Goal: Book appointment/travel/reservation

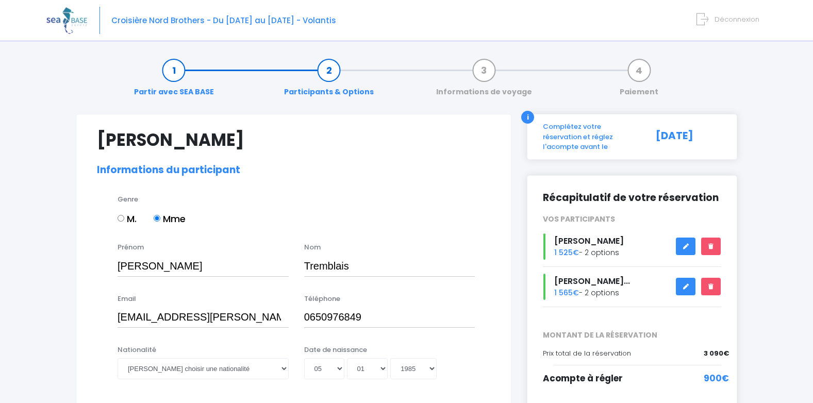
select select "N4"
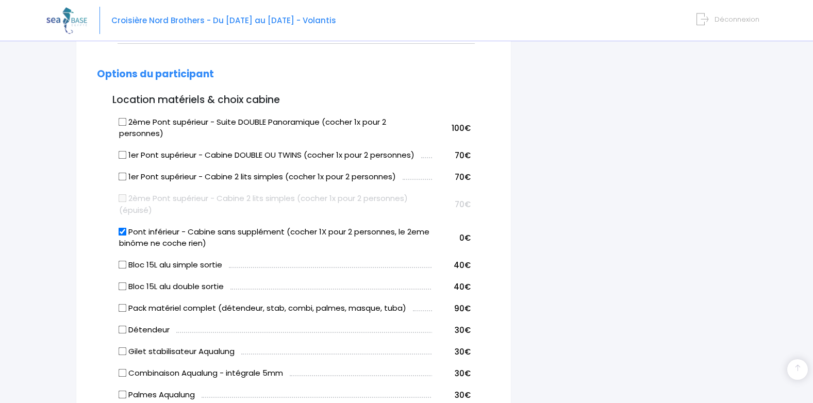
scroll to position [518, 0]
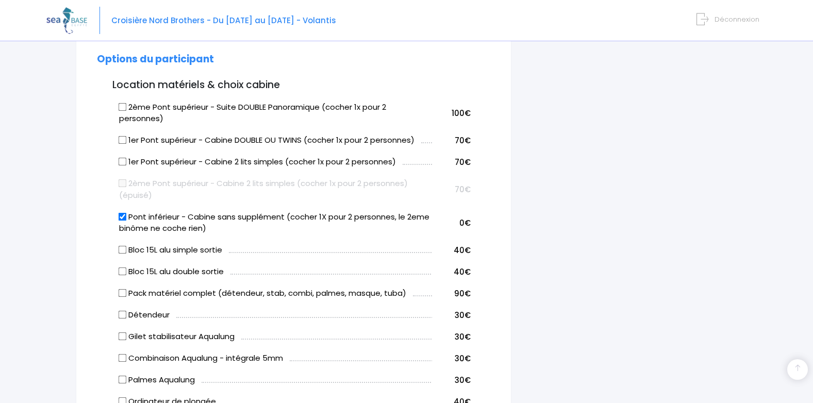
click at [123, 137] on input "1er Pont supérieur - Cabine DOUBLE OU TWINS (cocher 1x pour 2 personnes)" at bounding box center [123, 140] width 8 height 8
checkbox input "true"
click at [123, 220] on input "Pont inférieur - Cabine sans supplément (cocher 1X pour 2 personnes, le 2eme bi…" at bounding box center [123, 216] width 8 height 8
checkbox input "false"
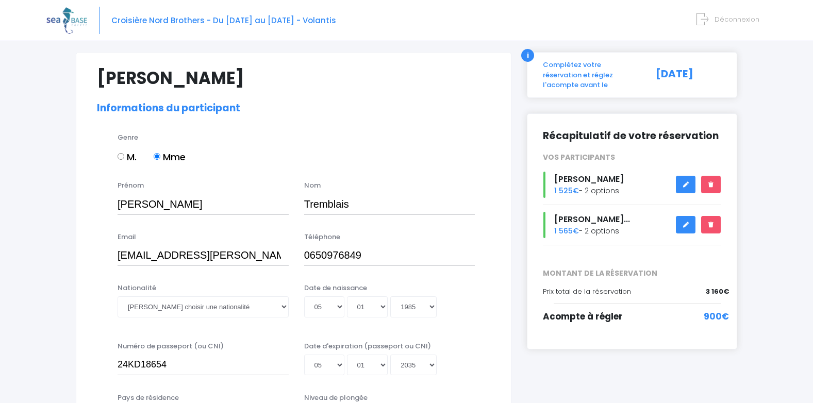
scroll to position [82, 0]
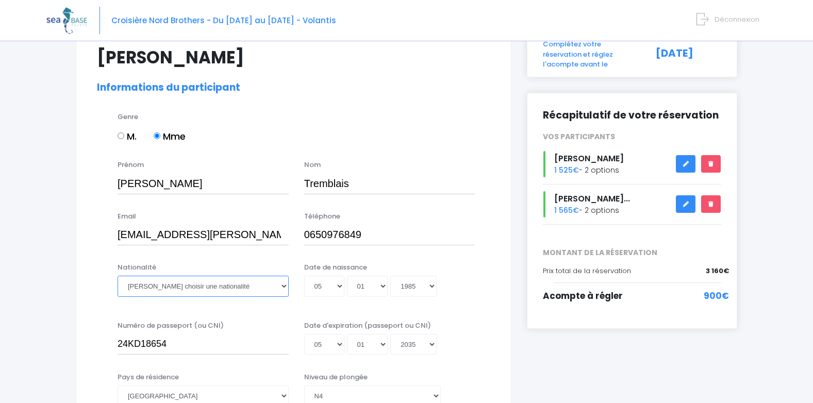
click at [220, 292] on select "Veuillez choisir une nationalité Afghane Albanaise Algerienne Allemande America…" at bounding box center [203, 286] width 171 height 21
select select "Française"
click at [118, 276] on select "Veuillez choisir une nationalité Afghane Albanaise Algerienne Allemande America…" at bounding box center [203, 286] width 171 height 21
click at [431, 287] on select "Année 2045 2044 2043 2042 2041 2040 2039 2038 2037 2036 2035 2034 2033 2032 203…" at bounding box center [413, 286] width 46 height 21
select select "1986"
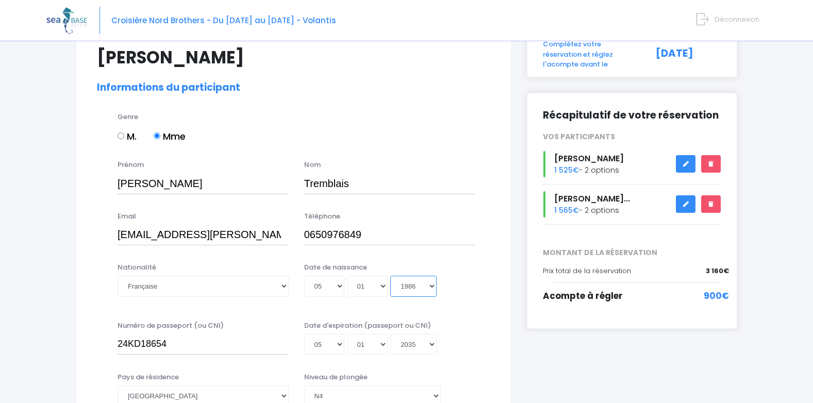
click at [390, 276] on select "Année 2045 2044 2043 2042 2041 2040 2039 2038 2037 2036 2035 2034 2033 2032 203…" at bounding box center [413, 286] width 46 height 21
type input "1986-01-05"
click at [471, 266] on div "Date de naissance Jour 01 02 03 04 05 06 07 08 09 10 11 12 13 14 15 16 17 18 19…" at bounding box center [389, 282] width 187 height 41
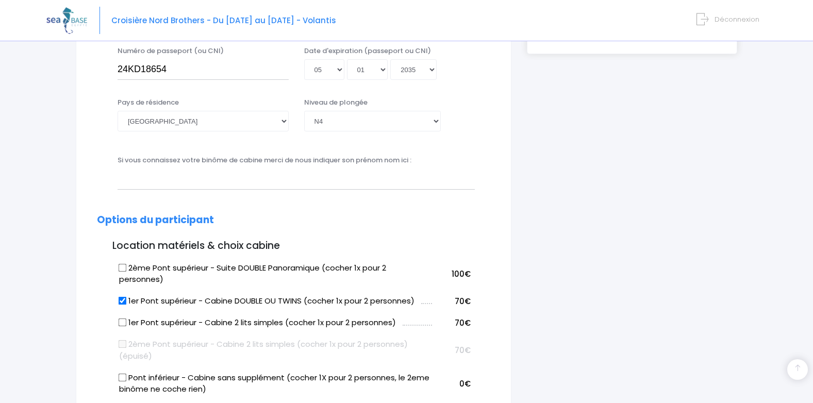
scroll to position [378, 0]
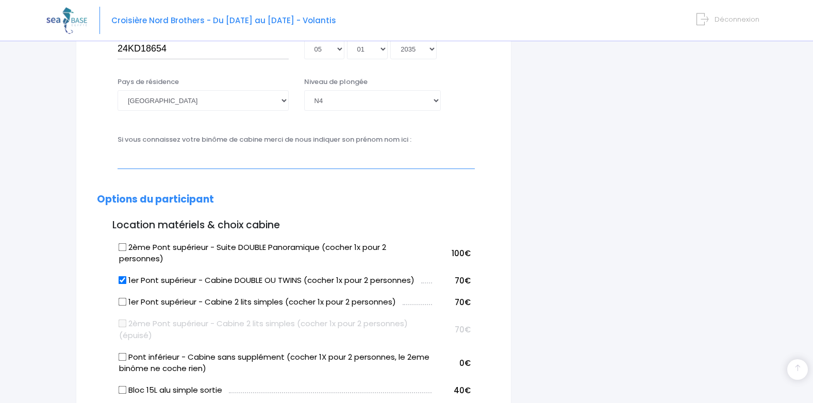
click at [336, 158] on input "text" at bounding box center [296, 158] width 357 height 21
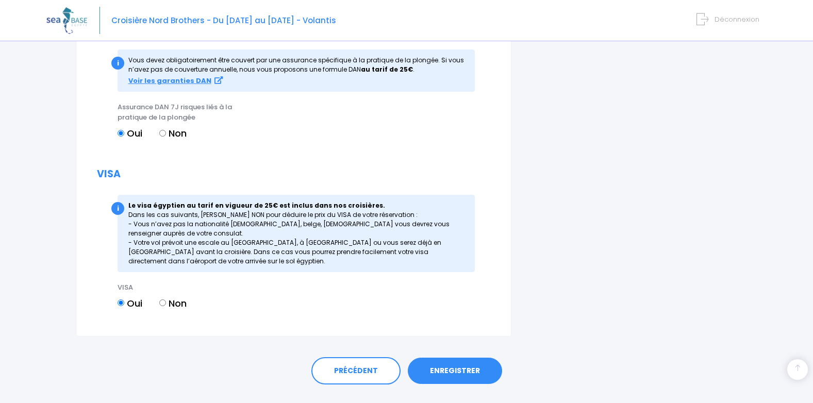
scroll to position [1232, 0]
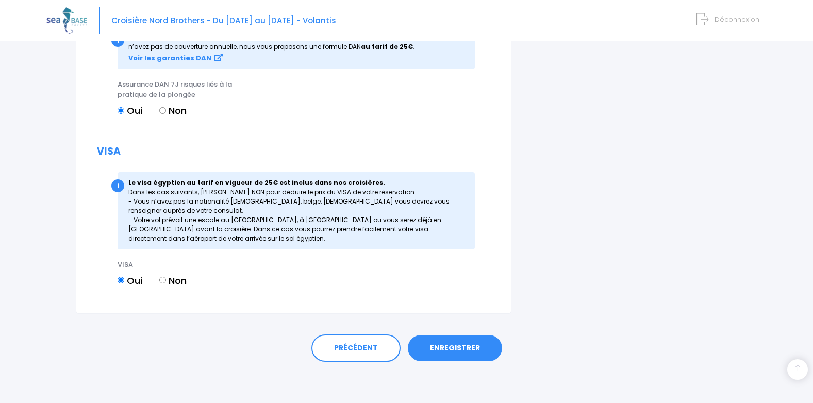
type input "[PERSON_NAME]"
click at [447, 355] on link "ENREGISTRER" at bounding box center [455, 348] width 94 height 27
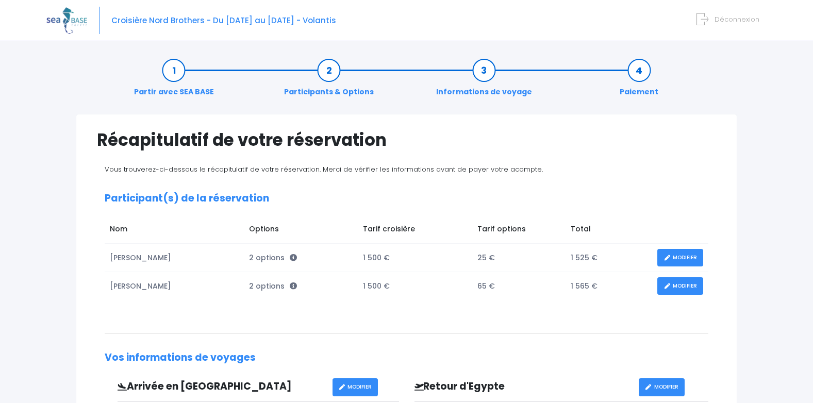
scroll to position [46, 0]
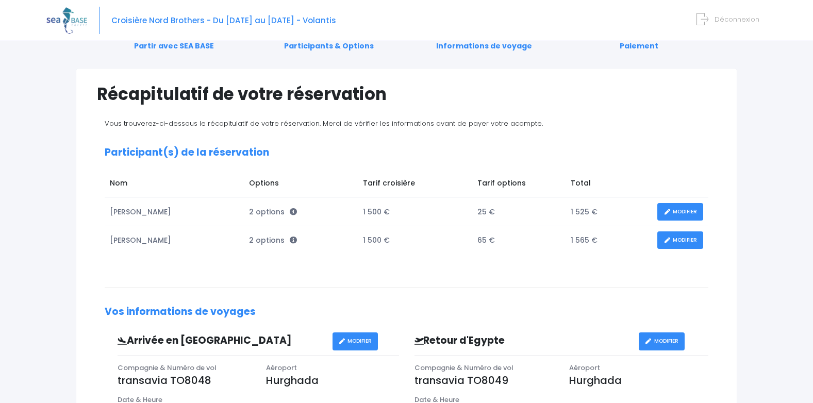
click at [675, 215] on link "MODIFIER" at bounding box center [680, 212] width 46 height 18
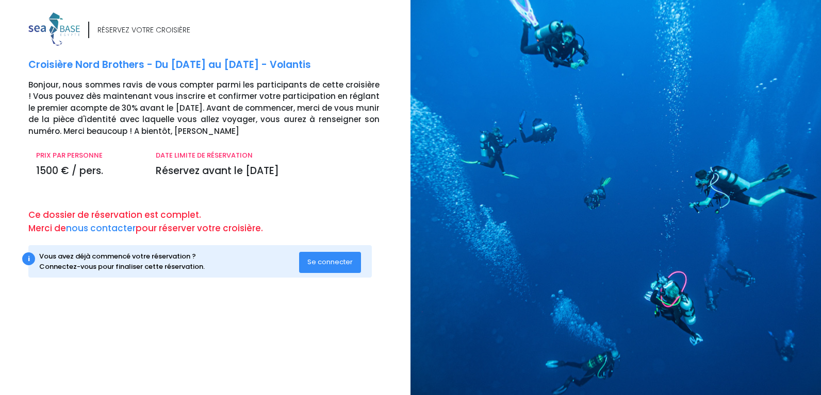
click at [341, 266] on span "Se connecter" at bounding box center [329, 262] width 45 height 10
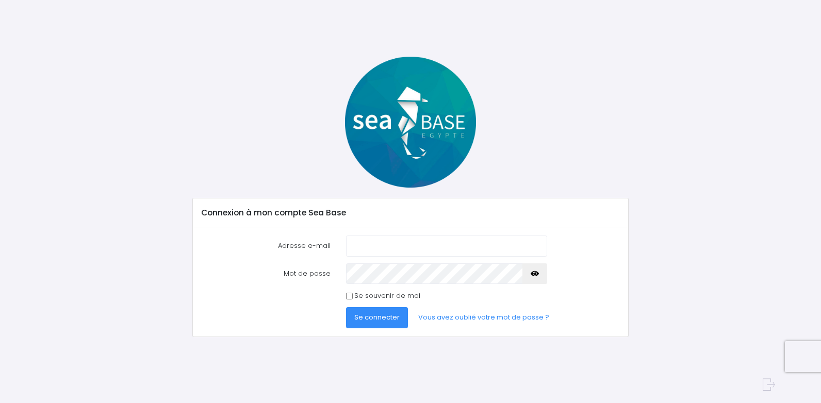
type input "[EMAIL_ADDRESS][DOMAIN_NAME]"
click at [531, 274] on icon "button" at bounding box center [534, 274] width 8 height 0
click at [371, 318] on span "Se connecter" at bounding box center [376, 317] width 45 height 10
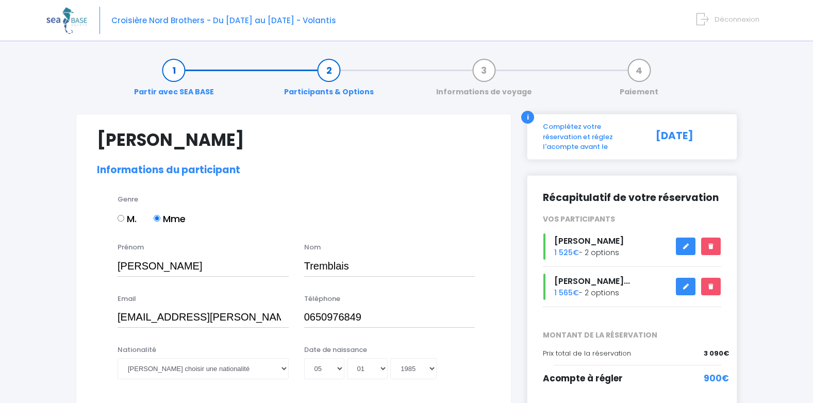
select select "N4"
click at [284, 369] on select "Veuillez choisir une nationalité Afghane Albanaise Algerienne Allemande America…" at bounding box center [203, 368] width 171 height 21
select select "Française"
click at [118, 358] on select "Veuillez choisir une nationalité Afghane Albanaise Algerienne Allemande America…" at bounding box center [203, 368] width 171 height 21
click at [426, 369] on select "Année 2045 2044 2043 2042 2041 2040 2039 2038 2037 2036 2035 2034 2033 2032 203…" at bounding box center [413, 368] width 46 height 21
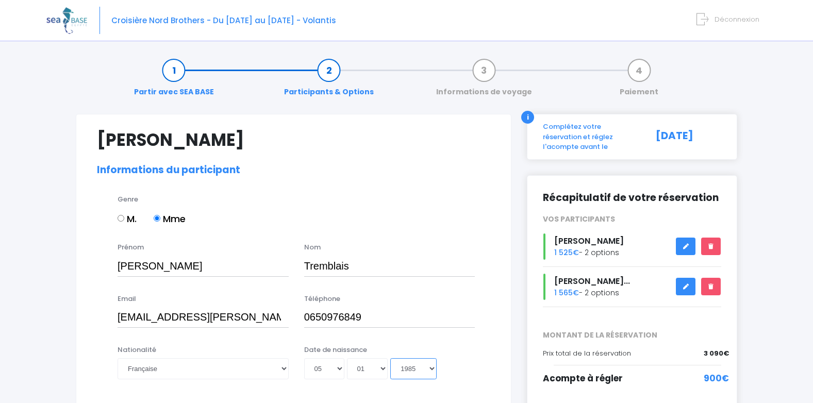
select select "1986"
click at [390, 358] on select "Année 2045 2044 2043 2042 2041 2040 2039 2038 2037 2036 2035 2034 2033 2032 203…" at bounding box center [413, 368] width 46 height 21
type input "1986-01-05"
click at [417, 314] on input "0650976849" at bounding box center [389, 317] width 171 height 21
click at [471, 363] on div "Jour 01 02 03 04 05 06 07 08 09 10 11 12 13 14 15 16 17 18 19 20 21 22 23 24 25…" at bounding box center [389, 368] width 171 height 21
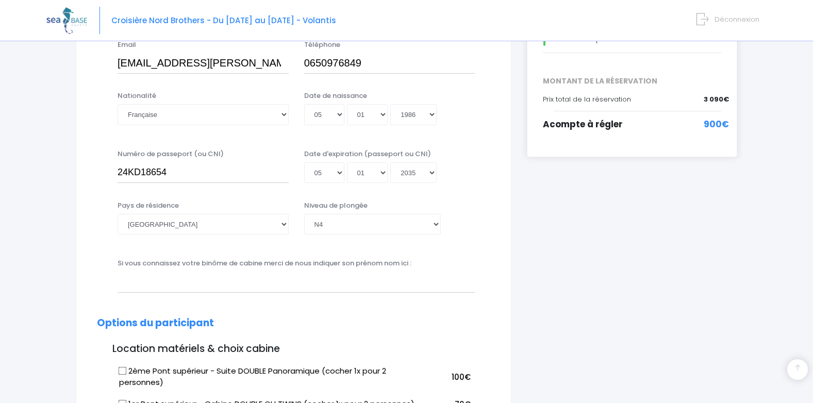
scroll to position [268, 0]
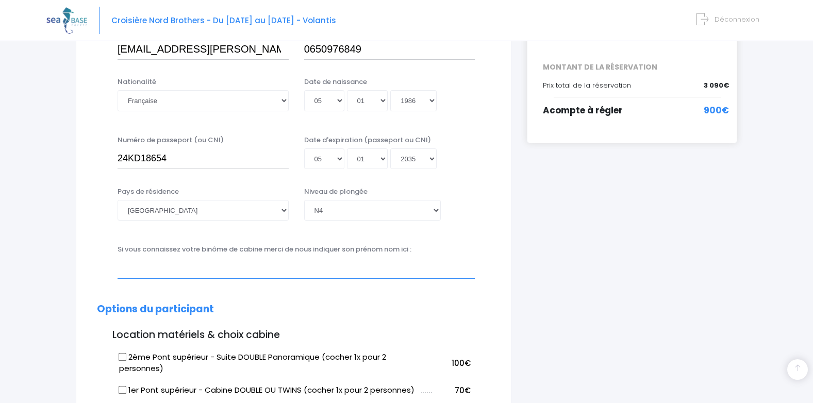
click at [356, 264] on input "text" at bounding box center [296, 268] width 357 height 21
type input "[PERSON_NAME]"
click at [122, 389] on input "1er Pont supérieur - Cabine DOUBLE OU TWINS (cocher 1x pour 2 personnes)" at bounding box center [123, 390] width 8 height 8
checkbox input "true"
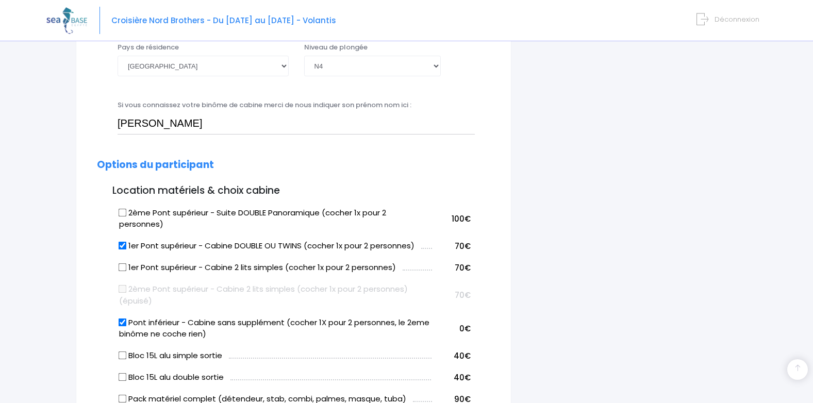
scroll to position [433, 0]
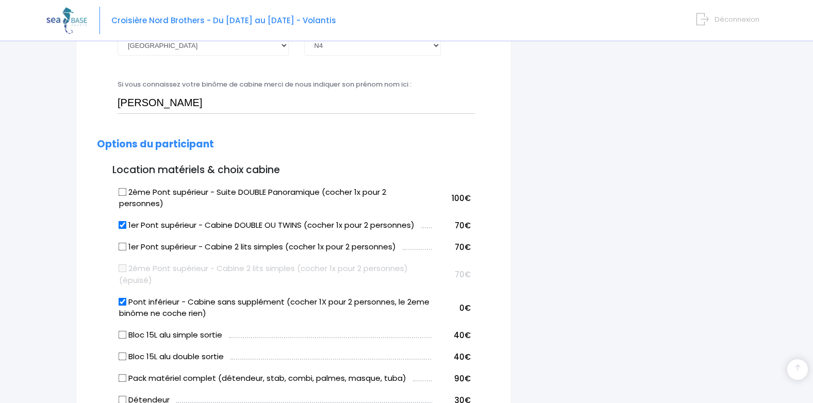
click at [123, 303] on input "Pont inférieur - Cabine sans supplément (cocher 1X pour 2 personnes, le 2eme bi…" at bounding box center [123, 301] width 8 height 8
checkbox input "false"
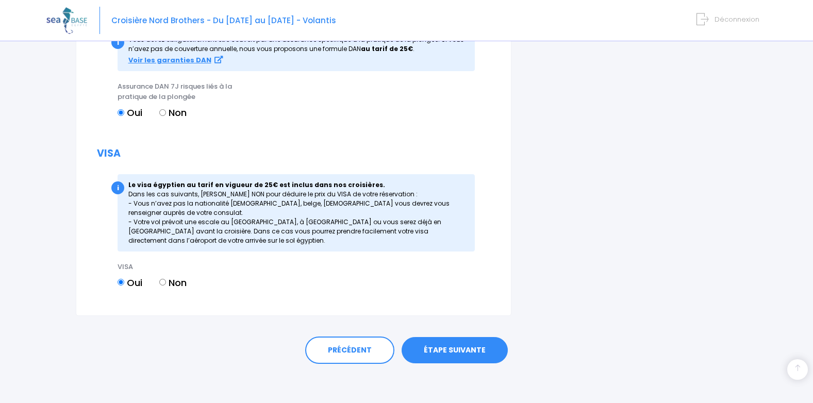
scroll to position [1232, 0]
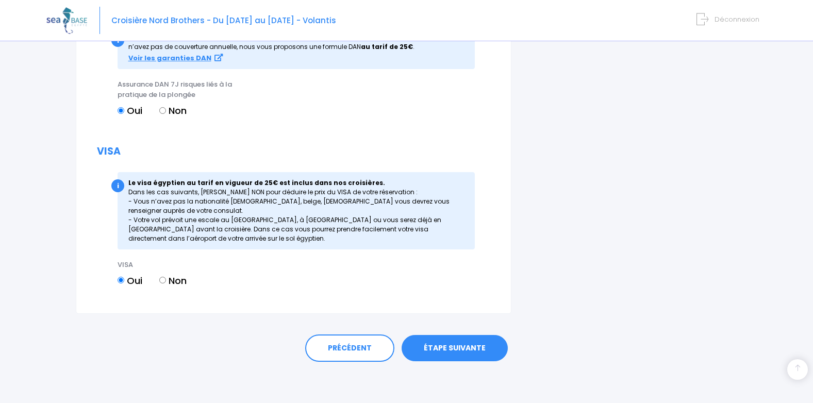
click at [474, 357] on link "ÉTAPE SUIVANTE" at bounding box center [455, 348] width 106 height 27
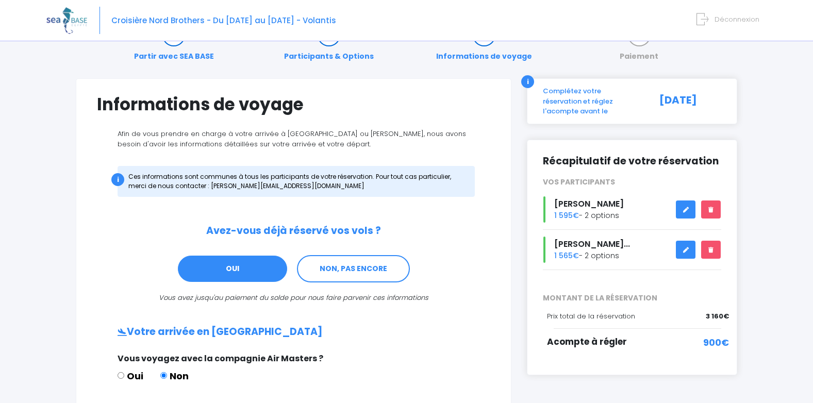
scroll to position [8, 0]
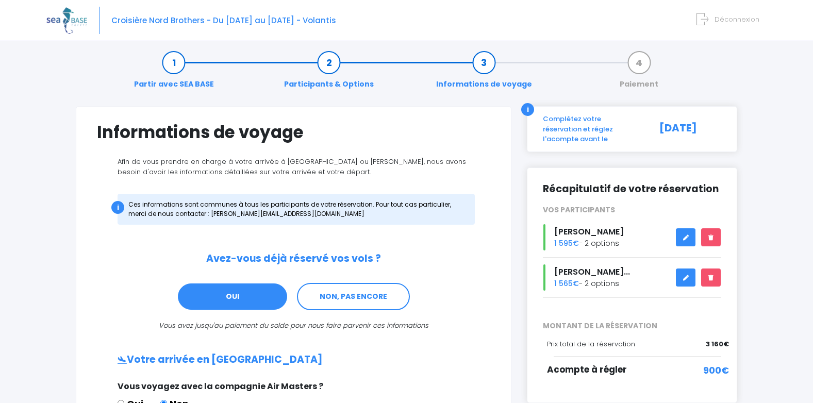
click at [687, 278] on icon at bounding box center [685, 278] width 7 height 0
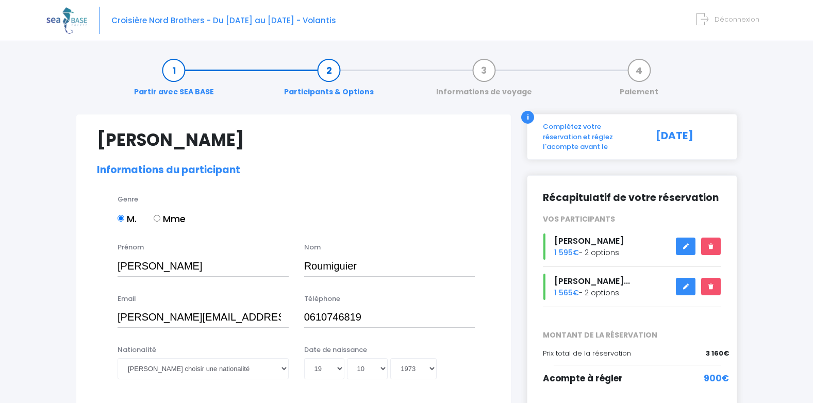
select select "N3"
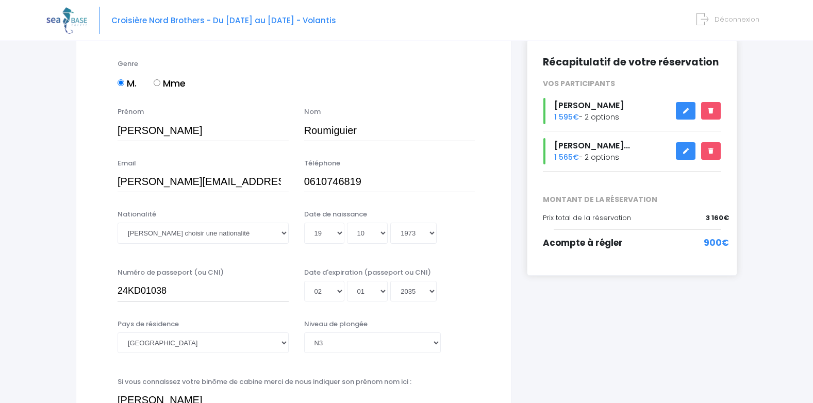
scroll to position [144, 0]
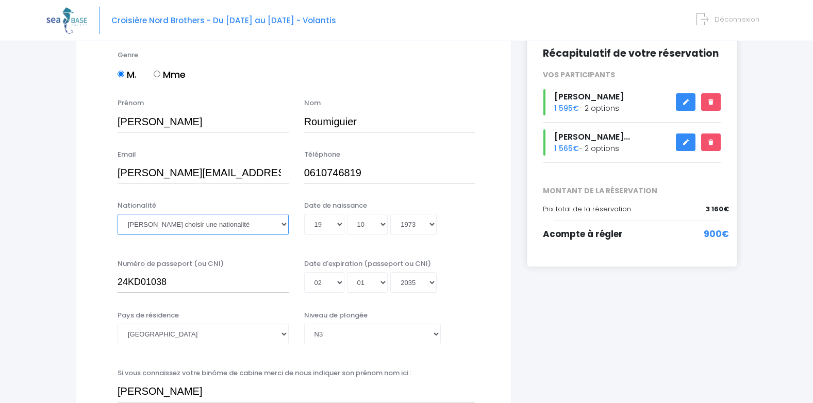
click at [282, 223] on select "Veuillez choisir une nationalité Afghane Albanaise Algerienne Allemande America…" at bounding box center [203, 224] width 171 height 21
select select "Française"
click at [118, 214] on select "Veuillez choisir une nationalité Afghane Albanaise Algerienne Allemande America…" at bounding box center [203, 224] width 171 height 21
click at [92, 296] on div "Numéro de passeport (ou CNI) 24KD01038 Date d'expiration (passeport ou CNI) Jou…" at bounding box center [293, 279] width 409 height 41
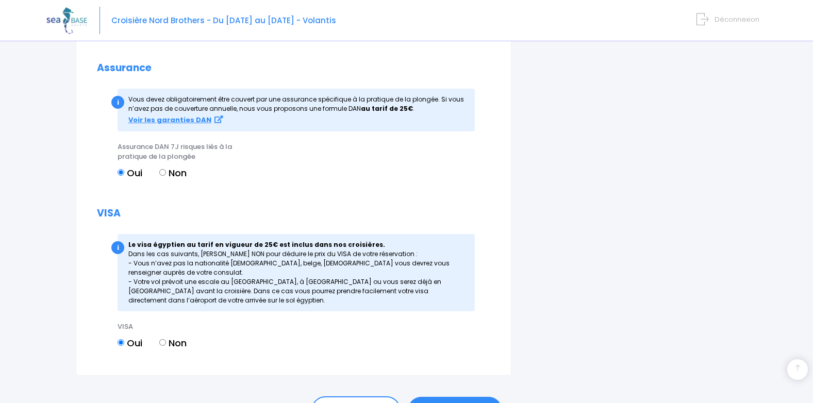
scroll to position [1216, 0]
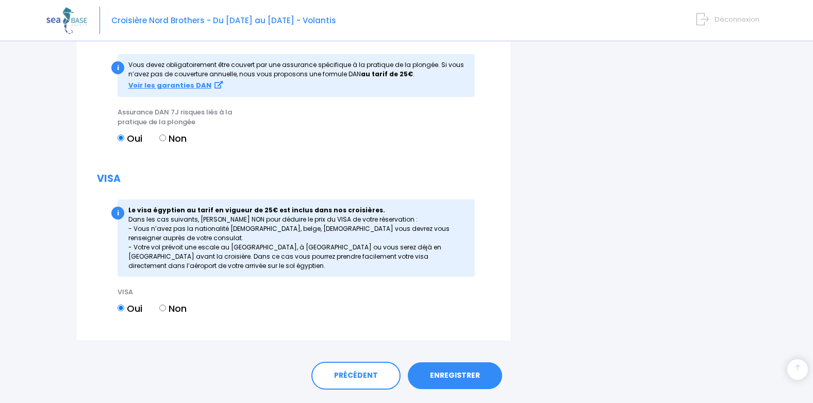
click at [444, 374] on link "ENREGISTRER" at bounding box center [455, 375] width 94 height 27
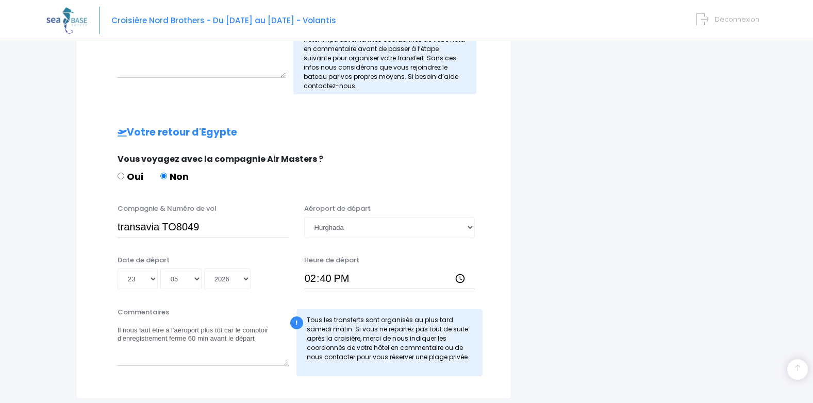
scroll to position [599, 0]
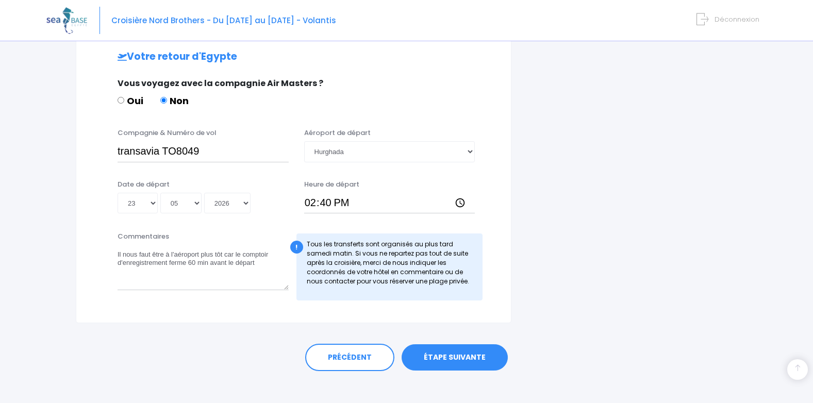
click at [462, 356] on link "ÉTAPE SUIVANTE" at bounding box center [455, 357] width 106 height 27
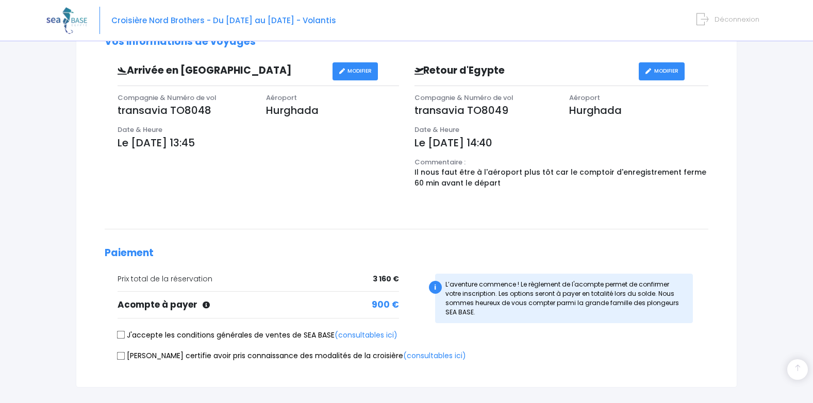
scroll to position [337, 0]
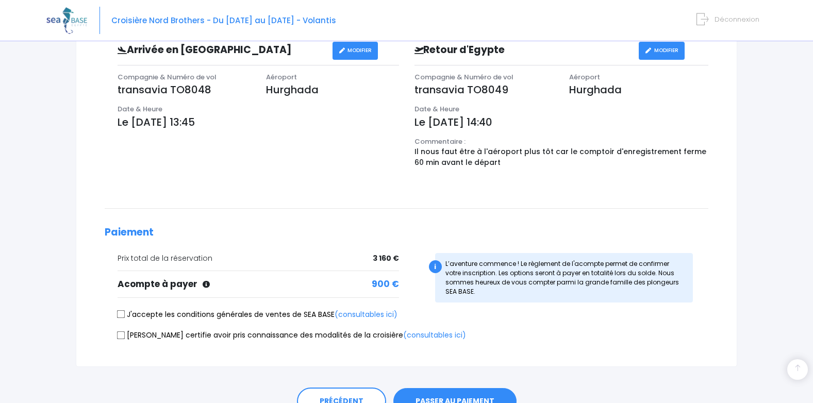
click at [121, 314] on input "J'accepte les conditions générales de ventes de SEA BASE (consultables ici)" at bounding box center [121, 314] width 8 height 8
checkbox input "true"
click at [121, 335] on input "Je certifie avoir pris connaissance des modalités de la croisière (consultables…" at bounding box center [121, 335] width 8 height 8
checkbox input "true"
drag, startPoint x: 266, startPoint y: 115, endPoint x: 287, endPoint y: 42, distance: 76.2
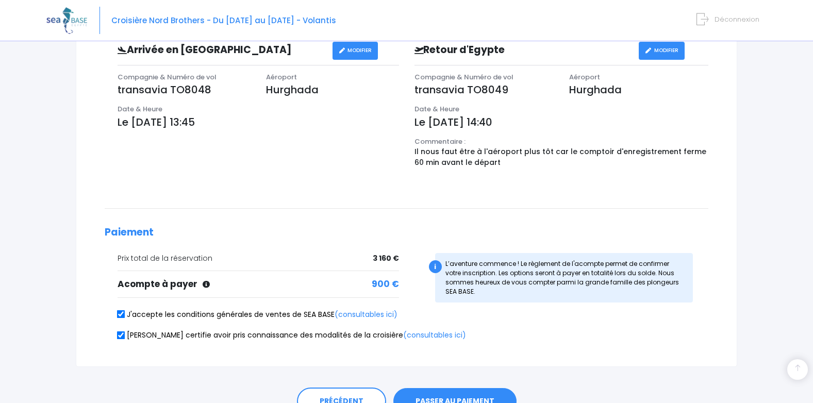
click at [287, 42] on div "Arrivée en Egypte MODIFIER Compagnie & Numéro de vol transavia TO8048 Aéroport …" at bounding box center [252, 108] width 310 height 133
click at [45, 128] on div "Notre plateforme de réservation n'est pas compatible avec votre appareil. Veuil…" at bounding box center [406, 59] width 813 height 793
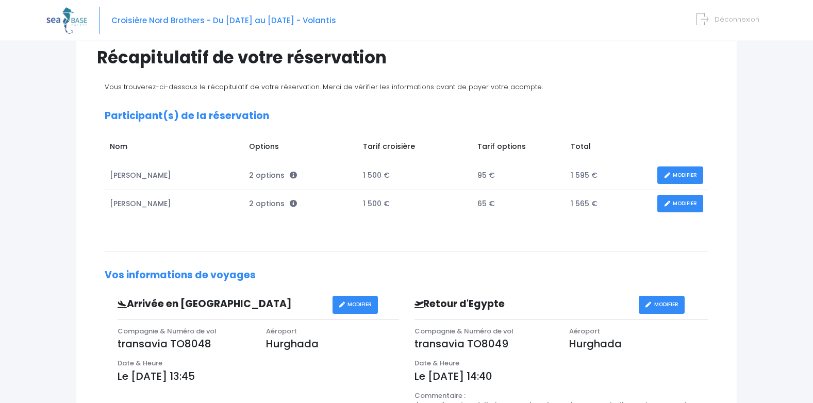
scroll to position [14, 0]
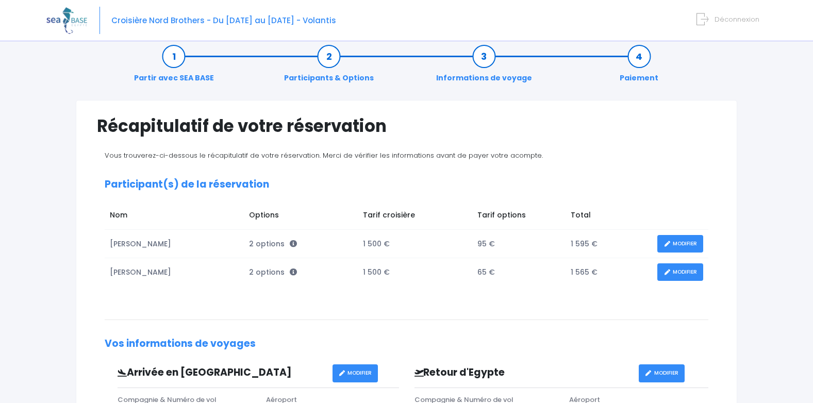
click at [173, 57] on link "Partir avec SEA BASE" at bounding box center [174, 67] width 90 height 32
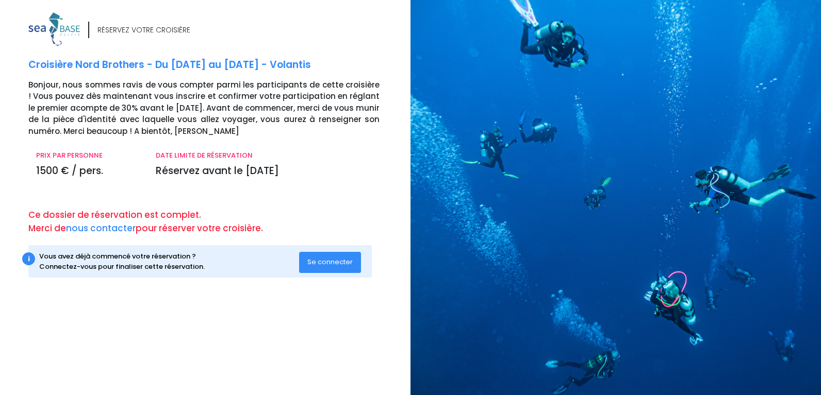
click at [337, 262] on span "Se connecter" at bounding box center [329, 262] width 45 height 10
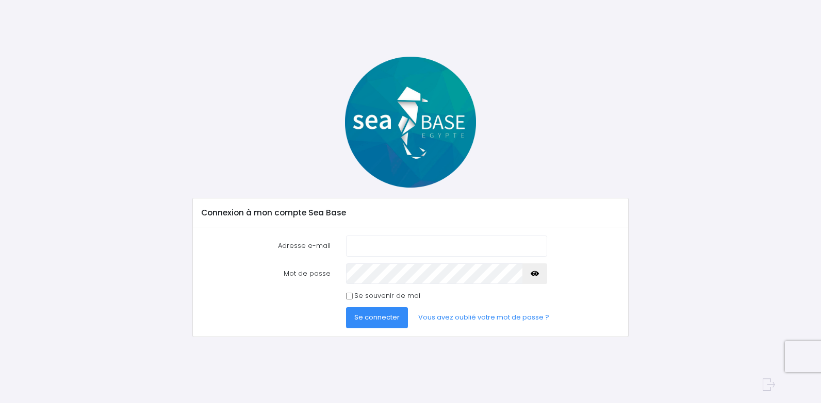
type input "[EMAIL_ADDRESS][DOMAIN_NAME]"
drag, startPoint x: 0, startPoint y: 0, endPoint x: 377, endPoint y: 240, distance: 446.6
click at [377, 240] on input "[EMAIL_ADDRESS][DOMAIN_NAME]" at bounding box center [446, 246] width 201 height 21
click at [296, 295] on div "Se souvenir de moi" at bounding box center [411, 296] width 434 height 10
click at [364, 296] on label "Se souvenir de moi" at bounding box center [387, 296] width 66 height 10
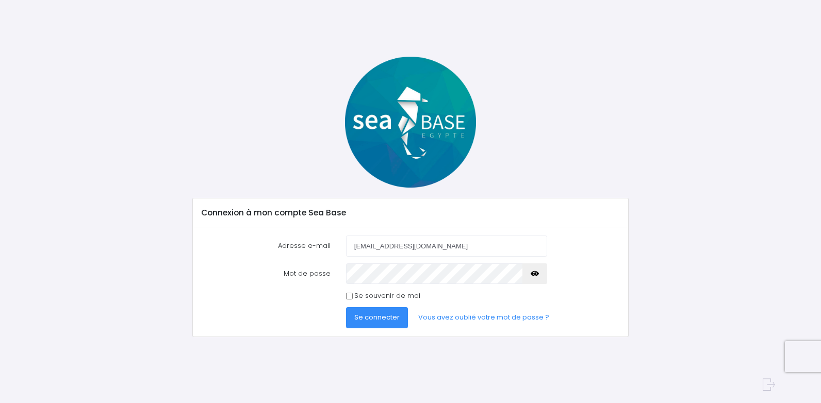
click at [353, 296] on input "Se souvenir de moi" at bounding box center [349, 296] width 7 height 7
checkbox input "true"
click at [370, 318] on span "Se connecter" at bounding box center [376, 317] width 45 height 10
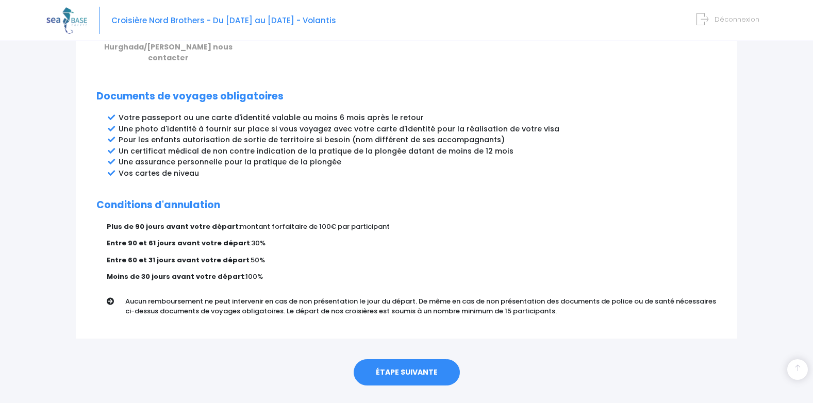
scroll to position [529, 0]
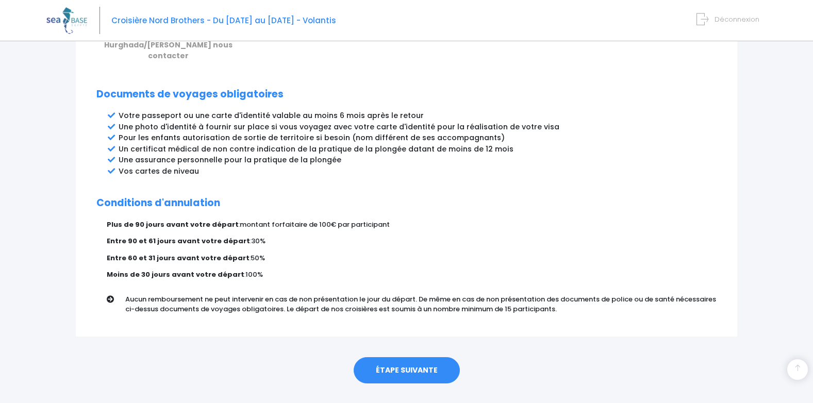
click at [419, 357] on link "ÉTAPE SUIVANTE" at bounding box center [407, 370] width 106 height 27
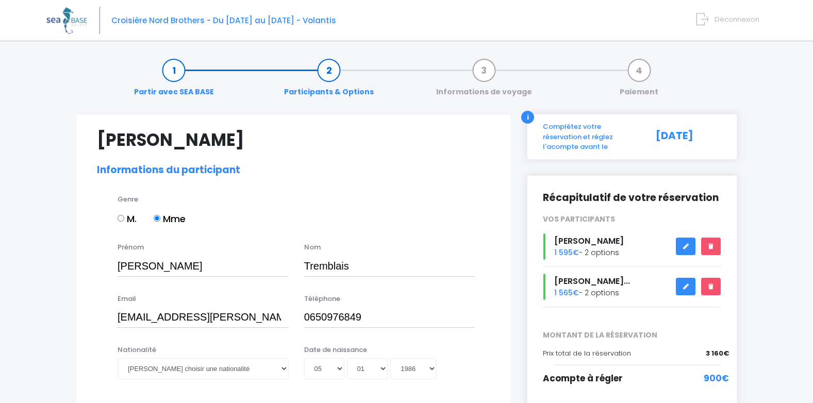
select select "N4"
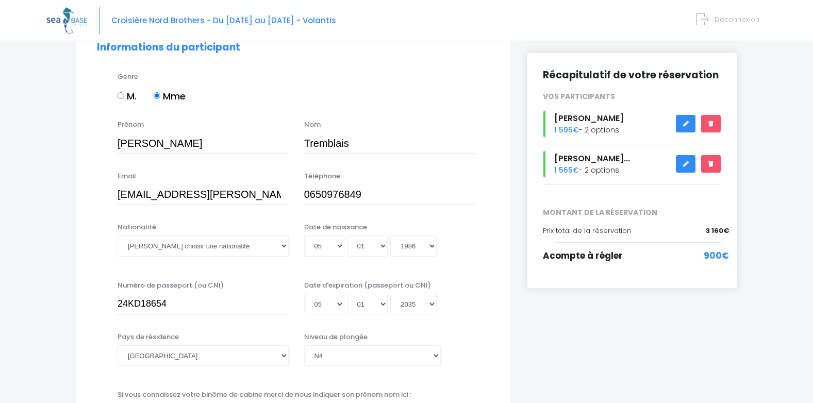
scroll to position [124, 0]
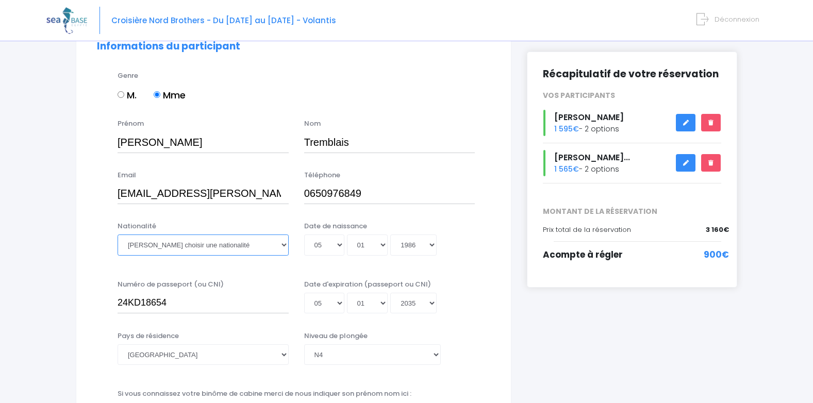
click at [246, 249] on select "Veuillez choisir une nationalité Afghane Albanaise Algerienne Allemande America…" at bounding box center [203, 245] width 171 height 21
select select "Française"
click at [118, 235] on select "Veuillez choisir une nationalité Afghane Albanaise Algerienne Allemande America…" at bounding box center [203, 245] width 171 height 21
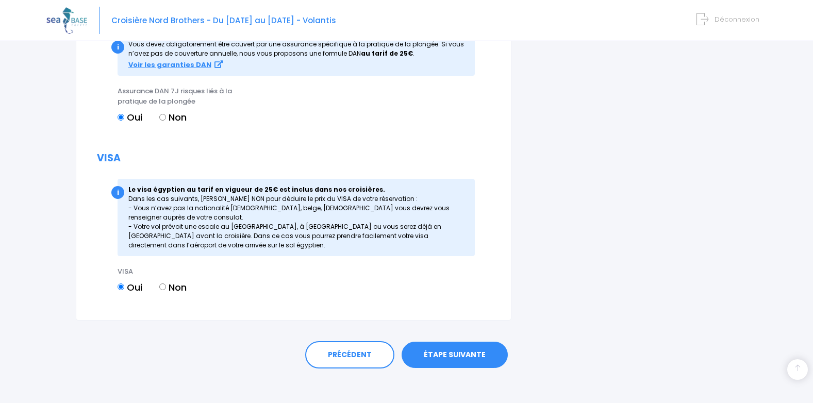
scroll to position [1232, 0]
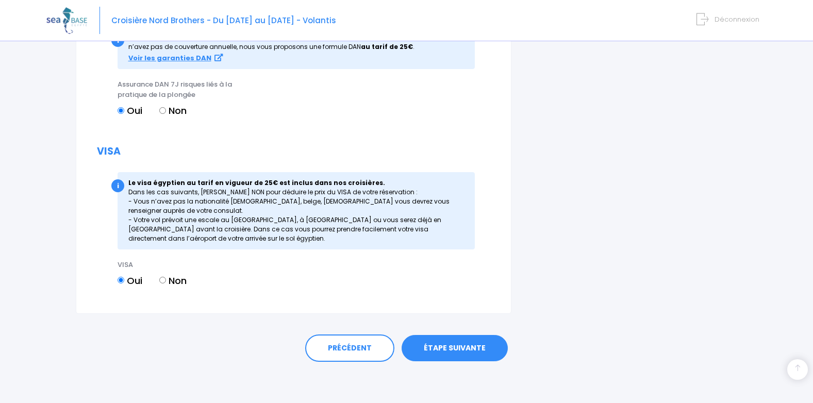
click at [475, 354] on link "ÉTAPE SUIVANTE" at bounding box center [455, 348] width 106 height 27
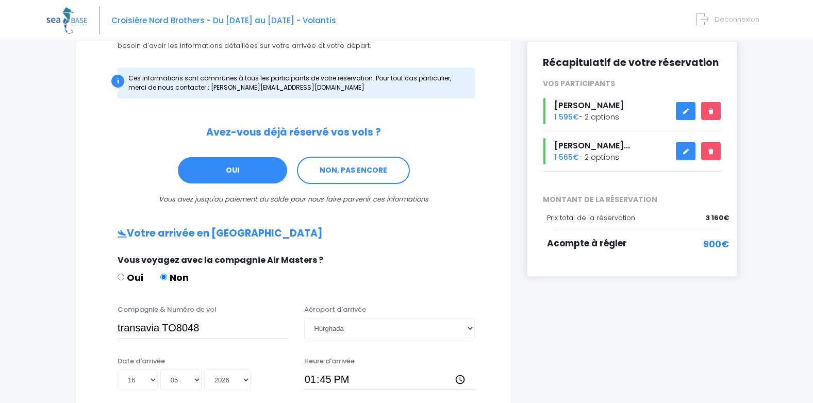
scroll to position [125, 0]
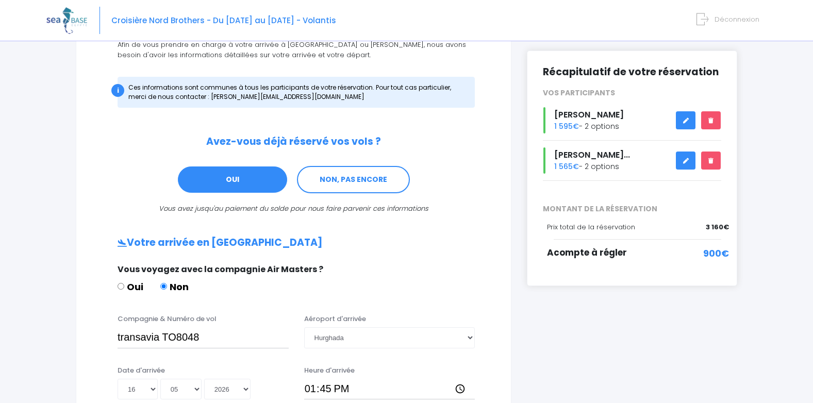
click at [682, 153] on link at bounding box center [686, 161] width 20 height 18
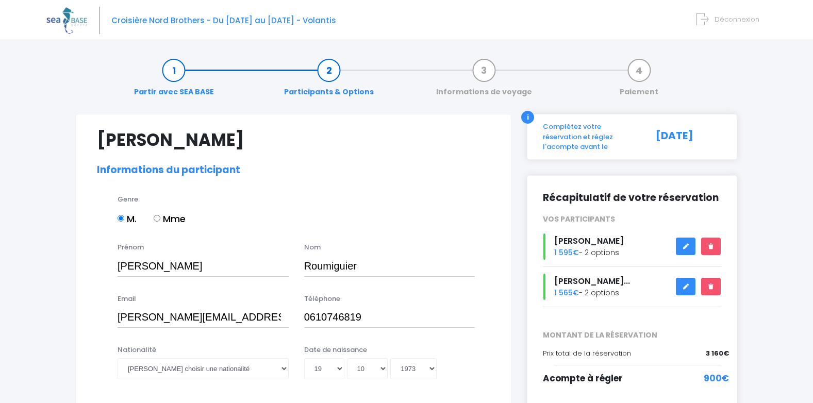
select select "N3"
click at [286, 371] on select "Veuillez choisir une nationalité [DEMOGRAPHIC_DATA] Algerienne Allemande [GEOGR…" at bounding box center [203, 368] width 171 height 21
select select "Française"
click at [118, 358] on select "Veuillez choisir une nationalité [DEMOGRAPHIC_DATA] Algerienne Allemande [GEOGR…" at bounding box center [203, 368] width 171 height 21
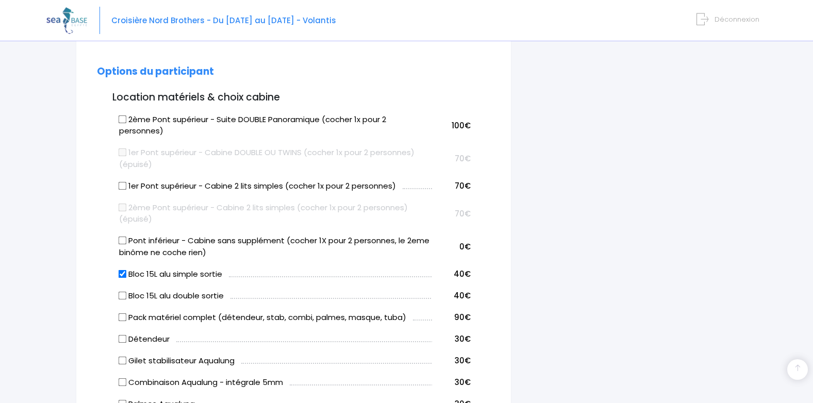
scroll to position [515, 0]
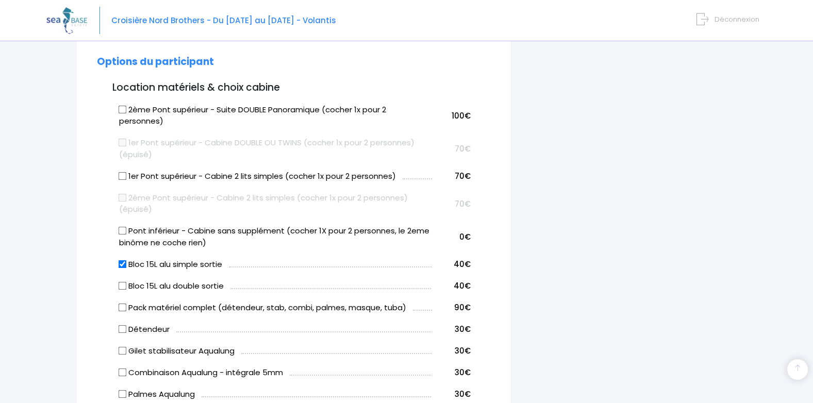
click at [122, 286] on input "Bloc 15L alu double sortie" at bounding box center [123, 285] width 8 height 8
checkbox input "true"
click at [122, 264] on input "Bloc 15L alu simple sortie" at bounding box center [123, 264] width 8 height 8
checkbox input "false"
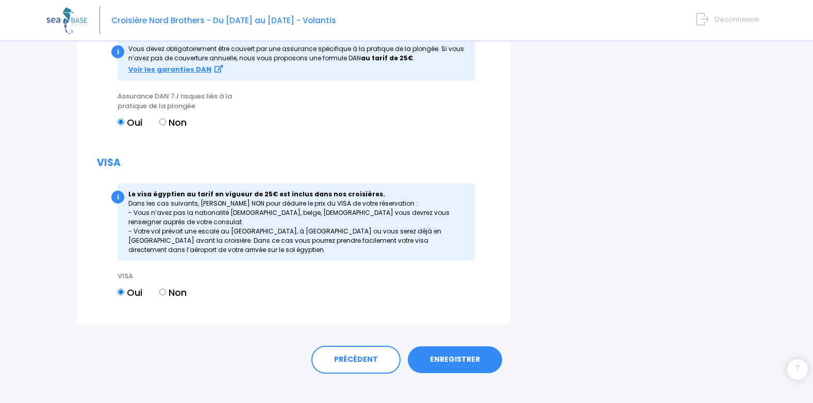
scroll to position [1244, 0]
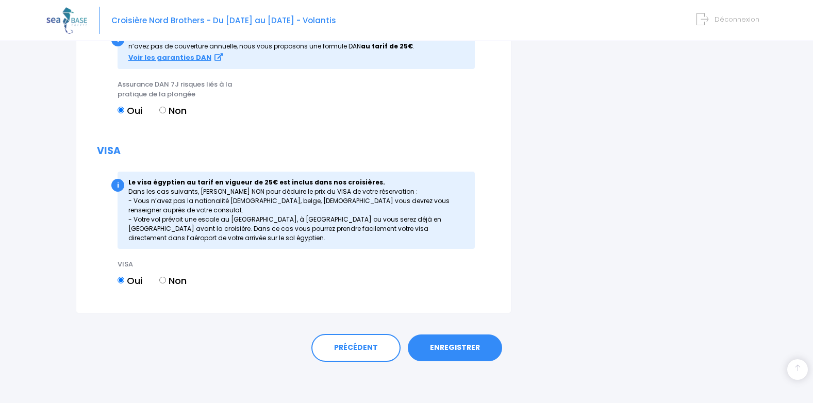
click at [451, 353] on link "ENREGISTRER" at bounding box center [455, 348] width 94 height 27
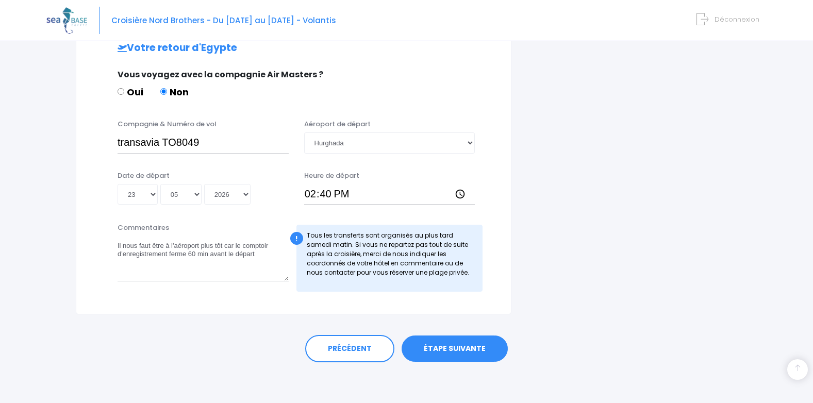
scroll to position [608, 0]
click at [484, 343] on link "ÉTAPE SUIVANTE" at bounding box center [455, 348] width 106 height 27
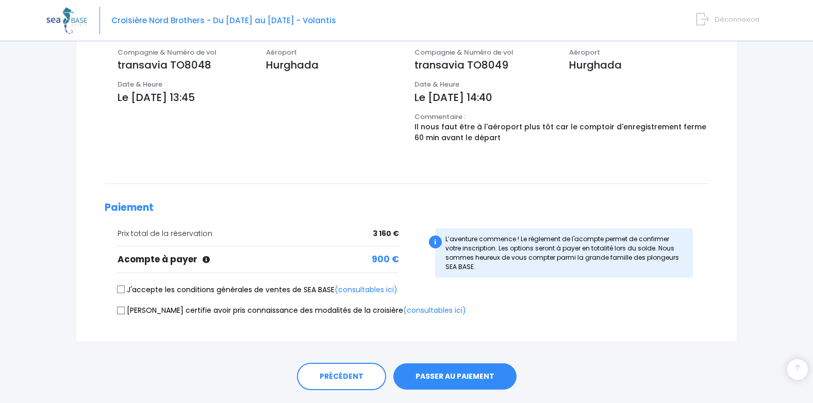
scroll to position [371, 0]
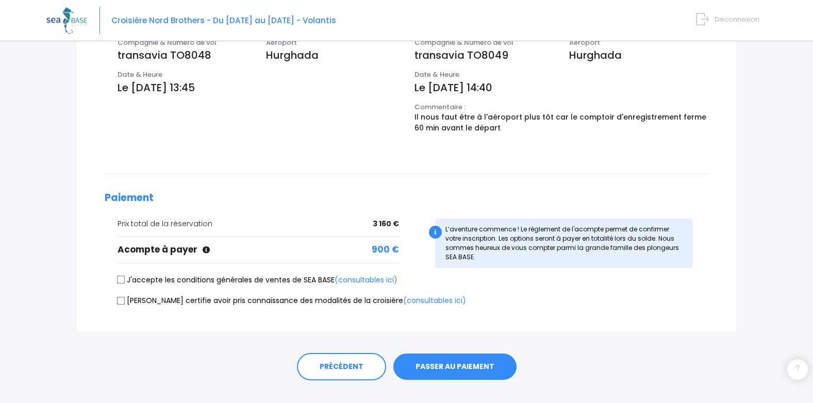
click at [120, 277] on input "J'accepte les conditions générales de ventes de SEA BASE (consultables ici)" at bounding box center [121, 280] width 8 height 8
checkbox input "true"
click at [121, 301] on input "Je certifie avoir pris connaissance des modalités de la croisière (consultables…" at bounding box center [121, 300] width 8 height 8
checkbox input "true"
click at [434, 358] on button "PASSER AU PAIEMENT" at bounding box center [454, 367] width 123 height 27
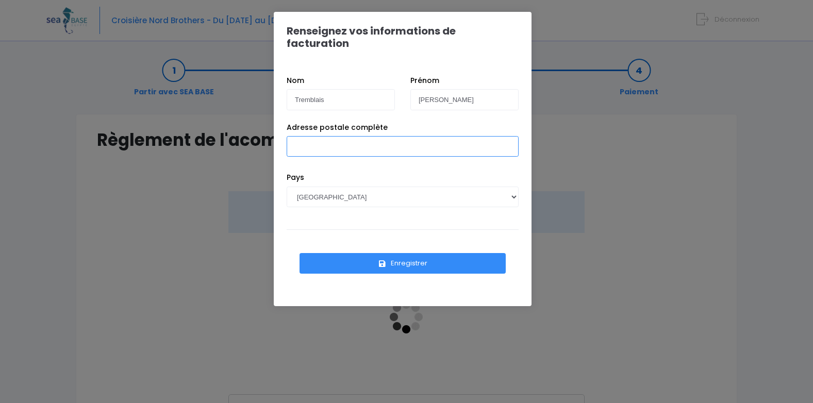
click at [305, 137] on input "Adresse postale complète" at bounding box center [403, 146] width 232 height 21
type input "[STREET_ADDRESS]"
click at [401, 201] on div "Pays AFGHANISTAN AFRIQUE DU SUD ÅLAND, ÎLES ALBANIE ALGÉRIE ALLEMAGNE ANDORRE A…" at bounding box center [402, 197] width 247 height 51
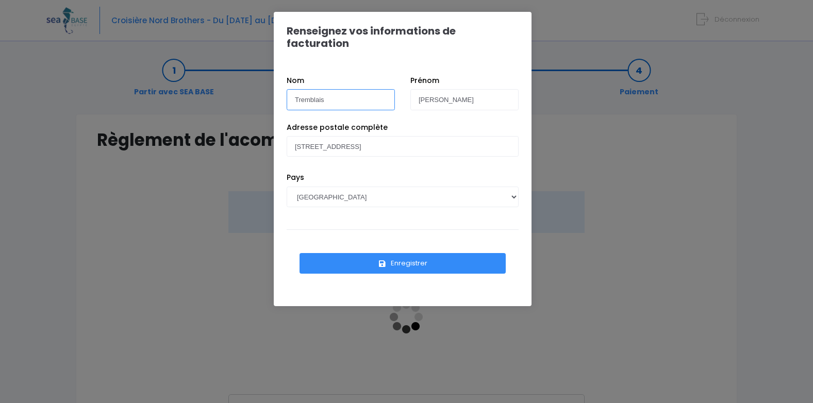
click at [347, 92] on input "Tremblais" at bounding box center [341, 99] width 108 height 21
click at [605, 227] on div "Renseignez vos informations de facturation Nom Tremblais Prénom Emilie Pays AFG…" at bounding box center [406, 201] width 813 height 403
click at [453, 256] on button "Enregistrer" at bounding box center [402, 263] width 206 height 21
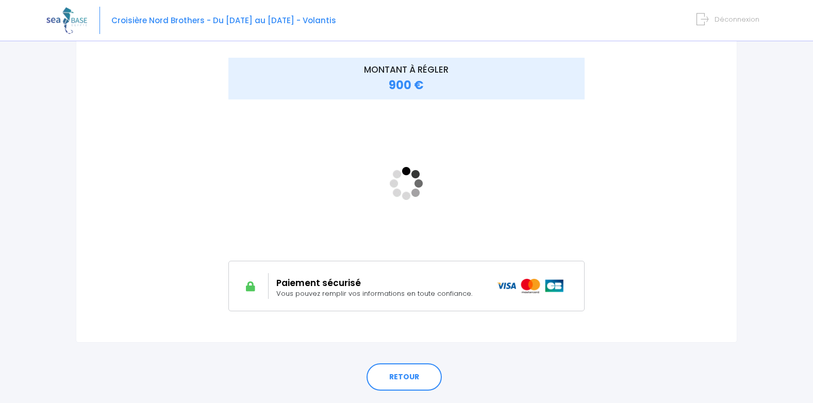
scroll to position [144, 0]
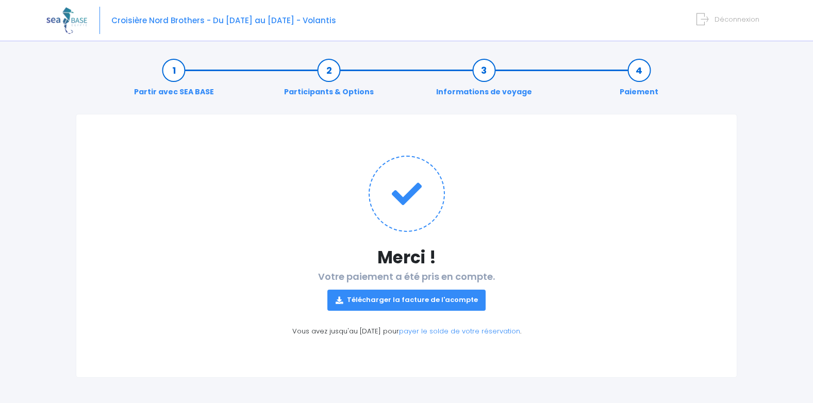
click at [410, 303] on link "Télécharger la facture de l'acompte" at bounding box center [406, 300] width 159 height 21
click at [501, 332] on link "payer le solde de votre réservation" at bounding box center [459, 331] width 121 height 10
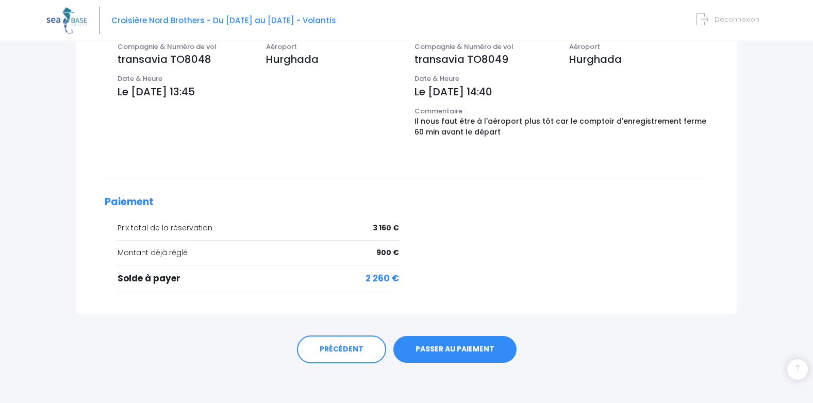
scroll to position [389, 0]
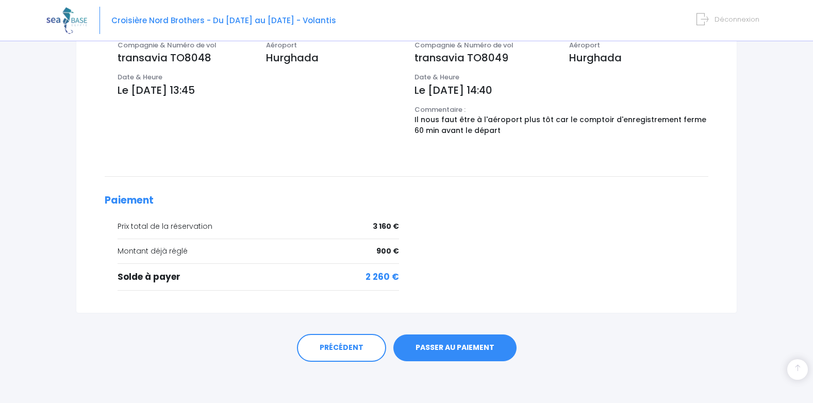
click at [425, 339] on link "PASSER AU PAIEMENT" at bounding box center [454, 348] width 123 height 27
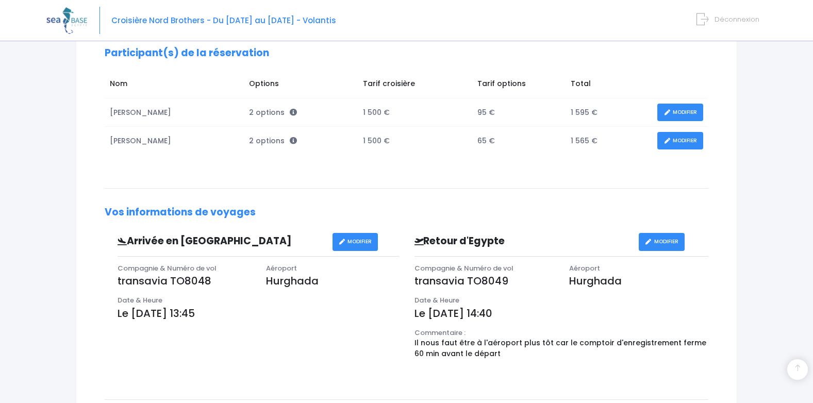
scroll to position [162, 0]
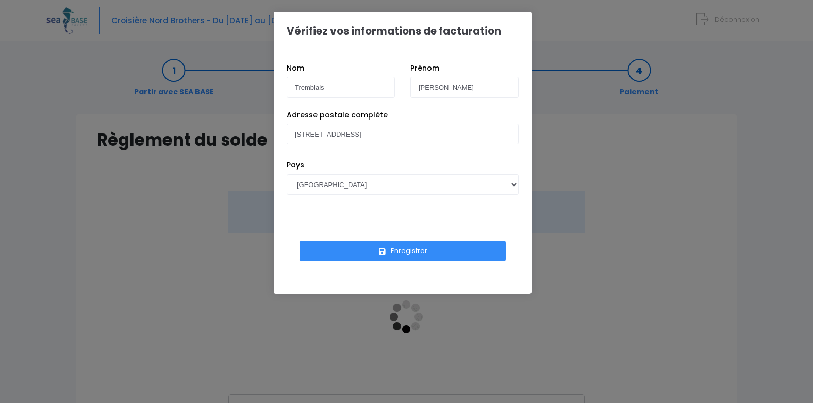
click at [655, 207] on div "Vérifiez vos informations de facturation Nom Tremblais [PERSON_NAME] Pays [GEOG…" at bounding box center [406, 201] width 813 height 403
